Goal: Task Accomplishment & Management: Manage account settings

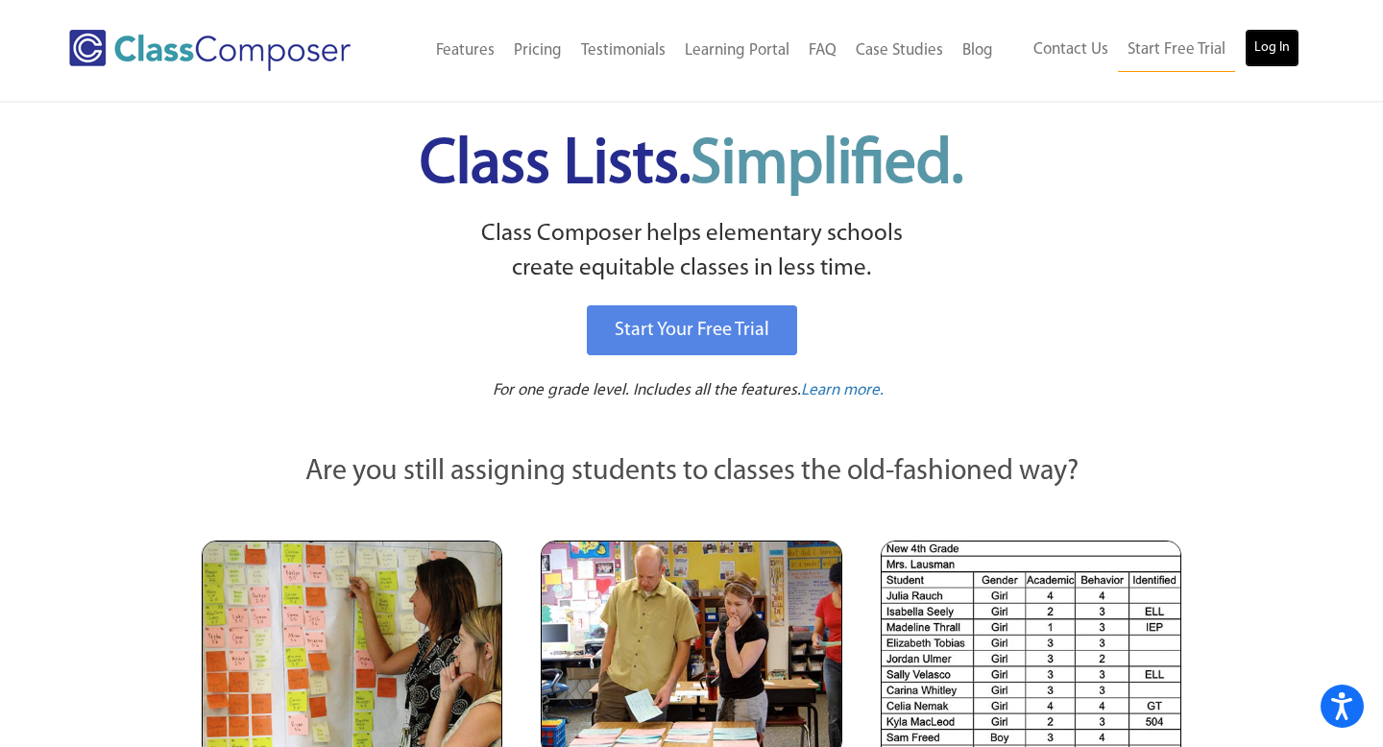
click at [1248, 51] on link "Log In" at bounding box center [1271, 48] width 55 height 38
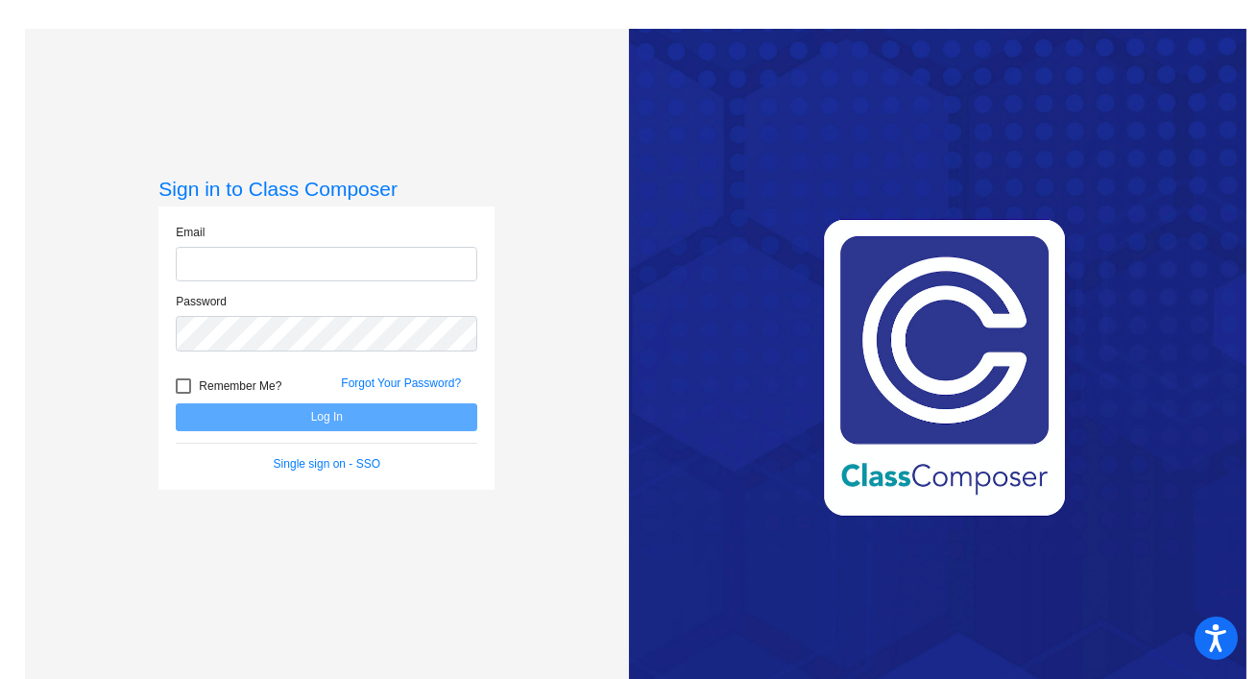
type input "[EMAIL_ADDRESS][DOMAIN_NAME]"
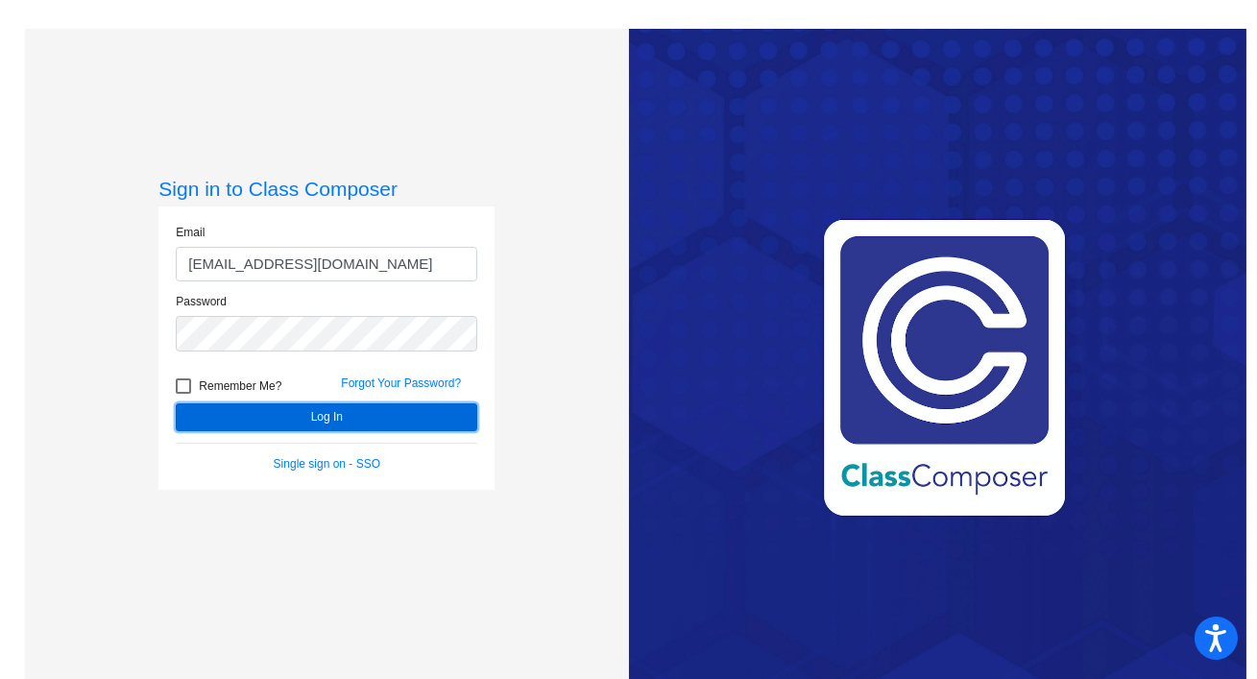
click at [298, 422] on button "Log In" at bounding box center [326, 417] width 301 height 28
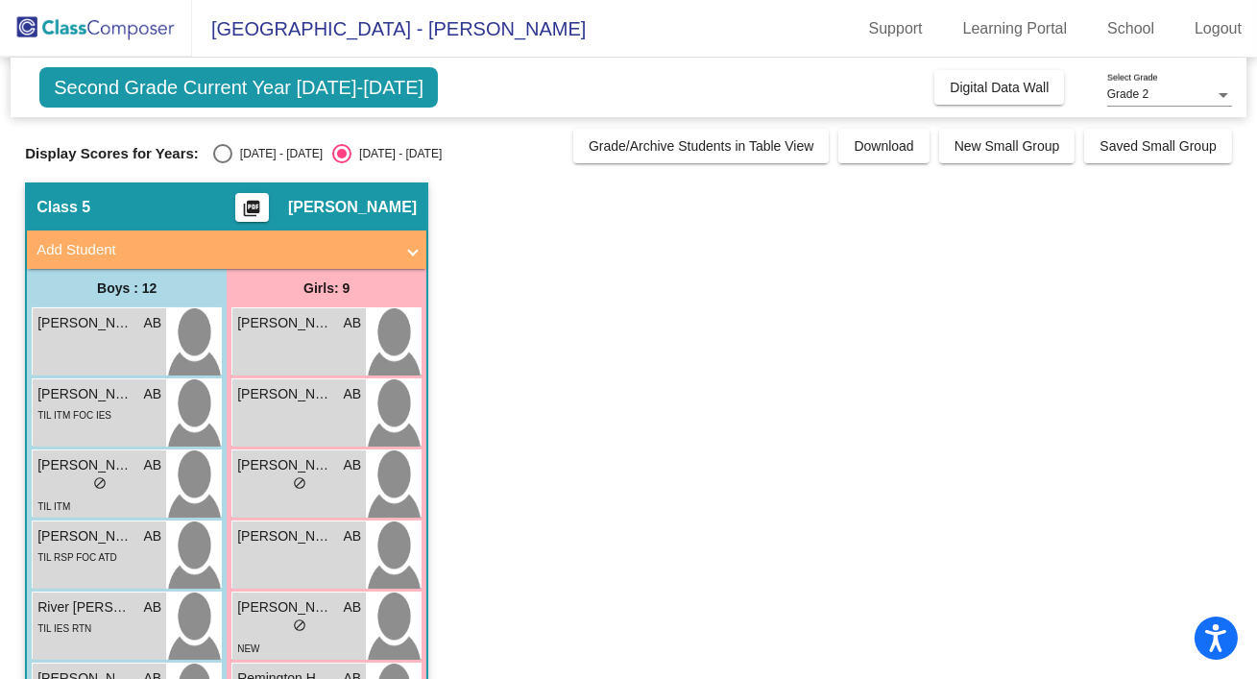
click at [224, 157] on div "Select an option" at bounding box center [222, 153] width 19 height 19
click at [223, 163] on input "[DATE] - [DATE]" at bounding box center [222, 163] width 1 height 1
radio input "true"
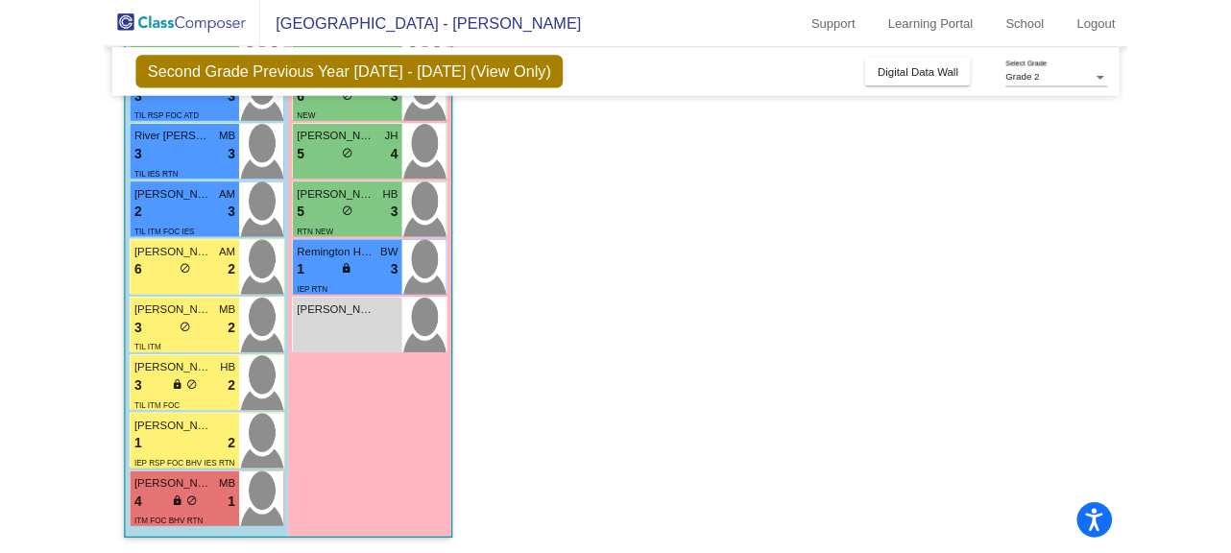
scroll to position [511, 0]
